Goal: Information Seeking & Learning: Learn about a topic

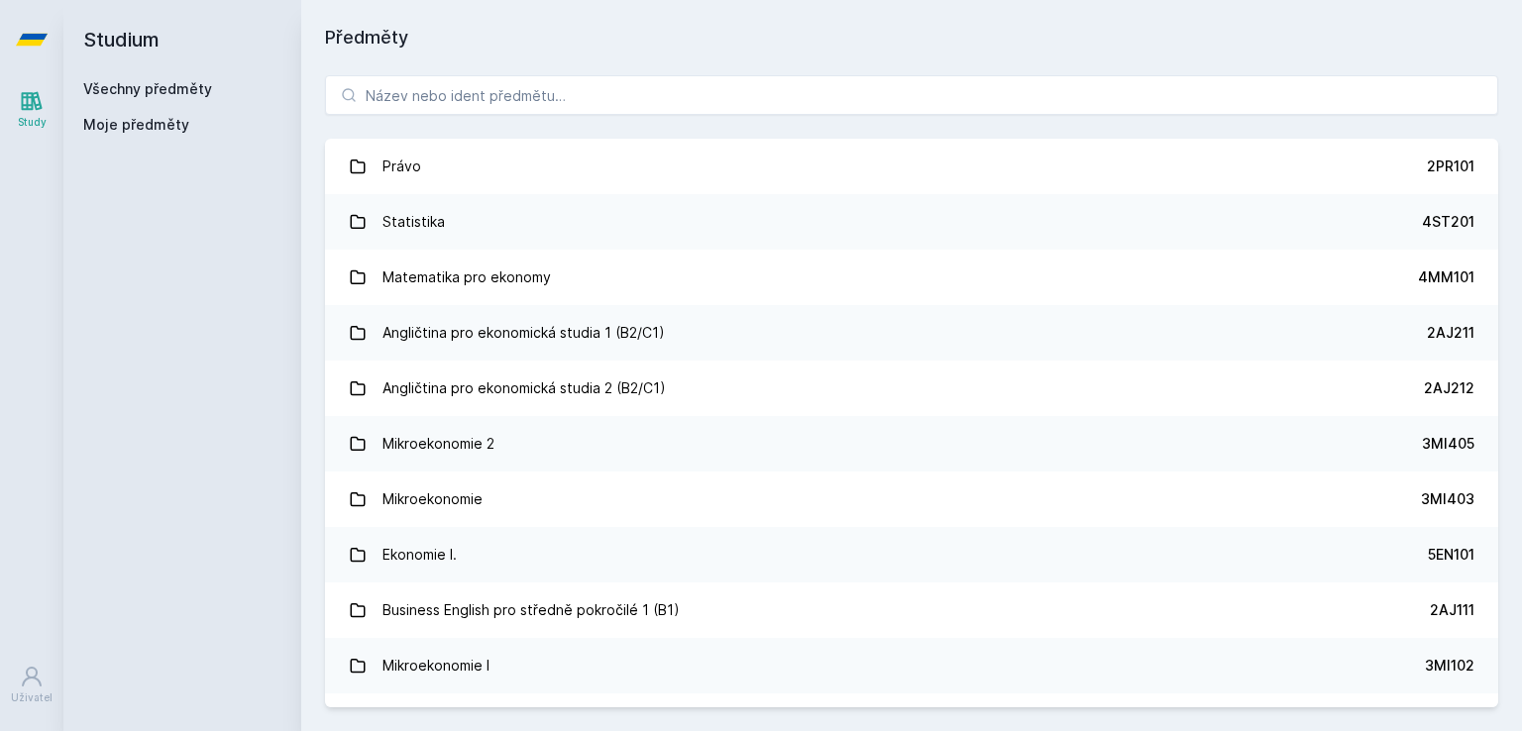
click at [484, 120] on div "Právo 2PR101 Statistika 4ST201 Matematika pro ekonomy 4MM101 Angličtina pro eko…" at bounding box center [911, 392] width 1221 height 680
click at [479, 109] on input "search" at bounding box center [911, 95] width 1173 height 40
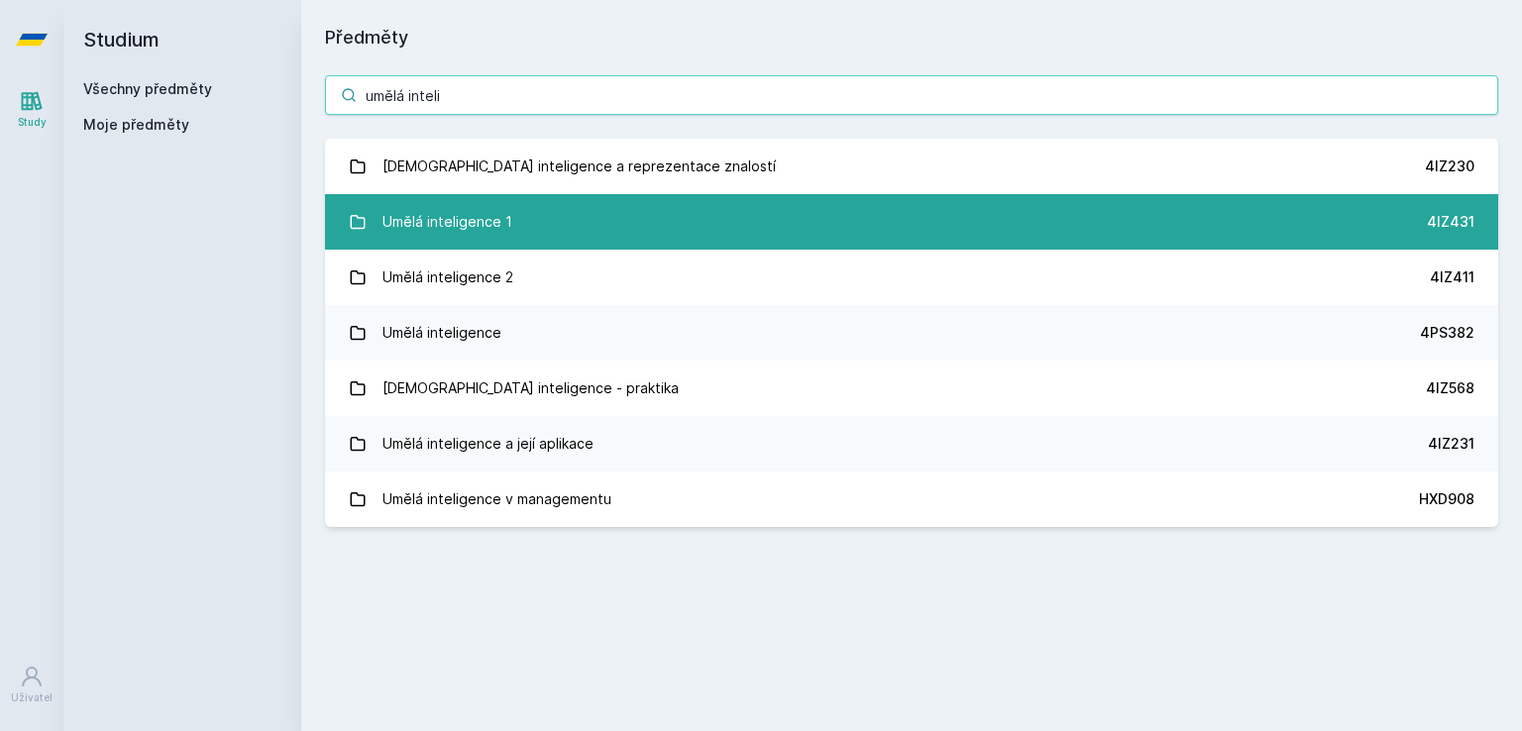
type input "umělá inteli"
click at [490, 227] on div "Umělá inteligence 1" at bounding box center [448, 222] width 130 height 40
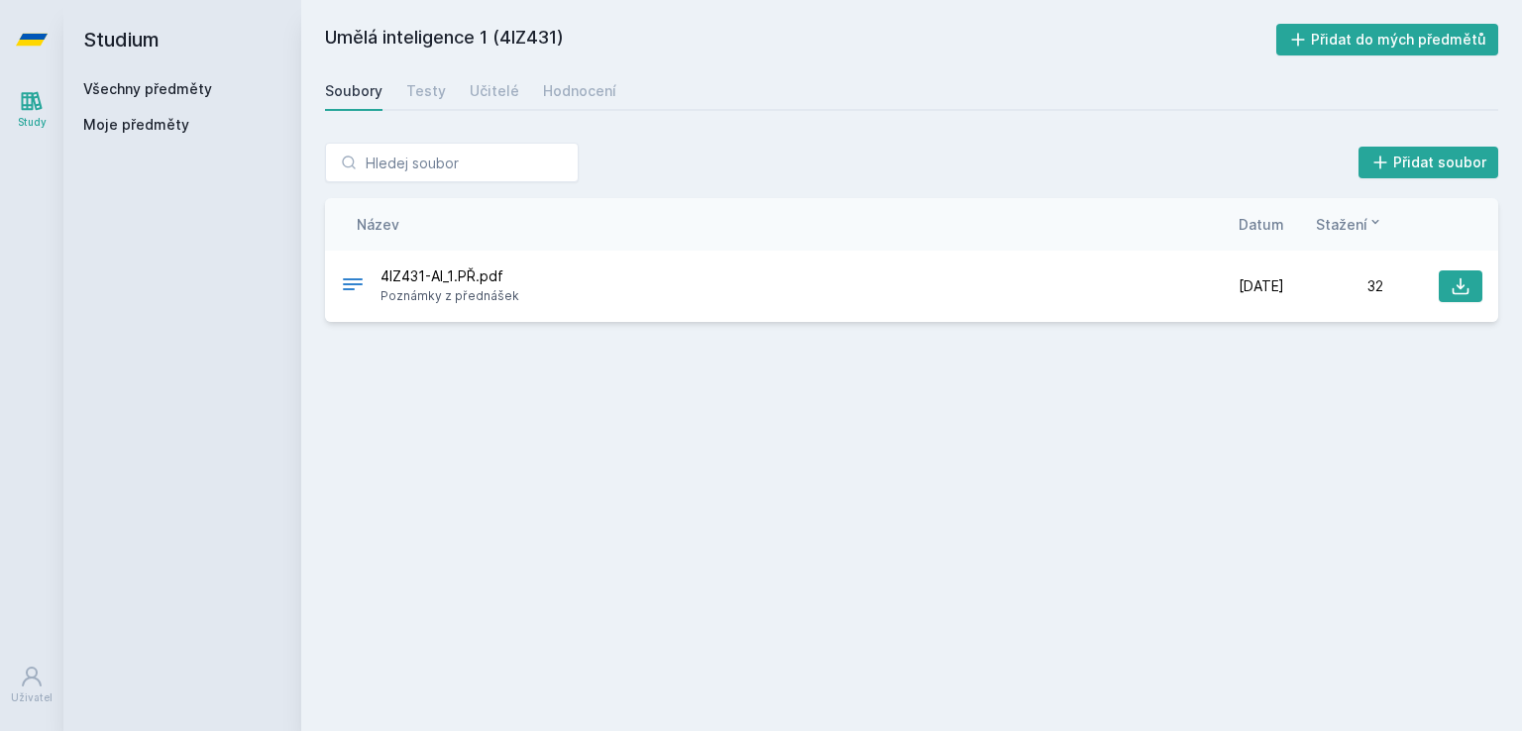
click at [466, 112] on div "Umělá inteligence 1 (4IZ431) Přidat do mých předmětů [GEOGRAPHIC_DATA] Testy Uč…" at bounding box center [911, 366] width 1173 height 684
click at [568, 92] on div "Hodnocení" at bounding box center [579, 91] width 73 height 20
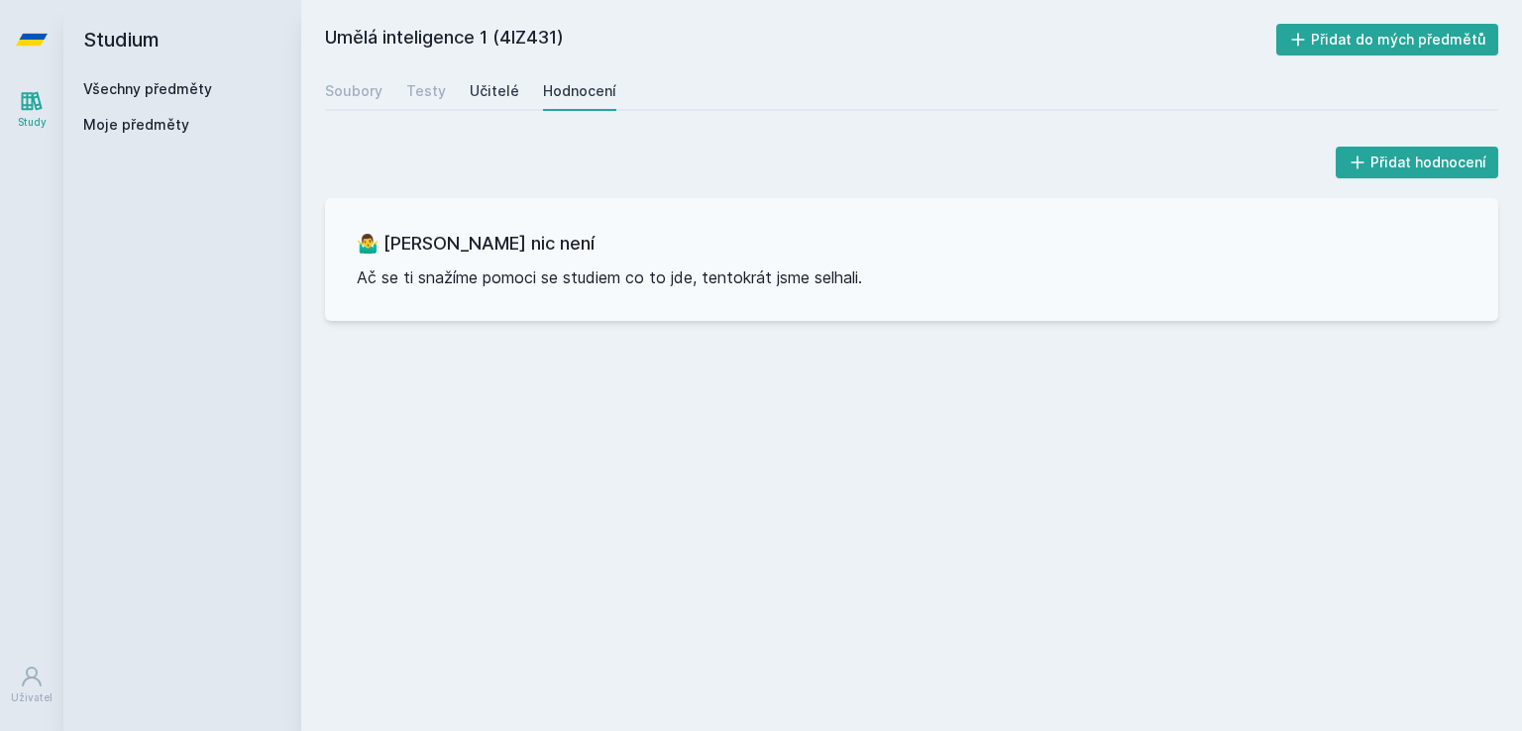
click at [490, 95] on div "Učitelé" at bounding box center [495, 91] width 50 height 20
click at [435, 87] on div "Testy" at bounding box center [426, 91] width 40 height 20
